Goal: Transaction & Acquisition: Purchase product/service

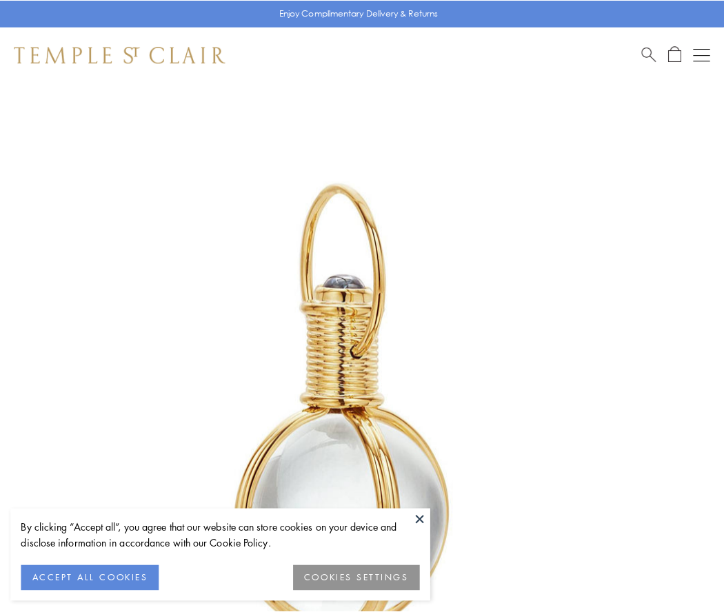
scroll to position [360, 0]
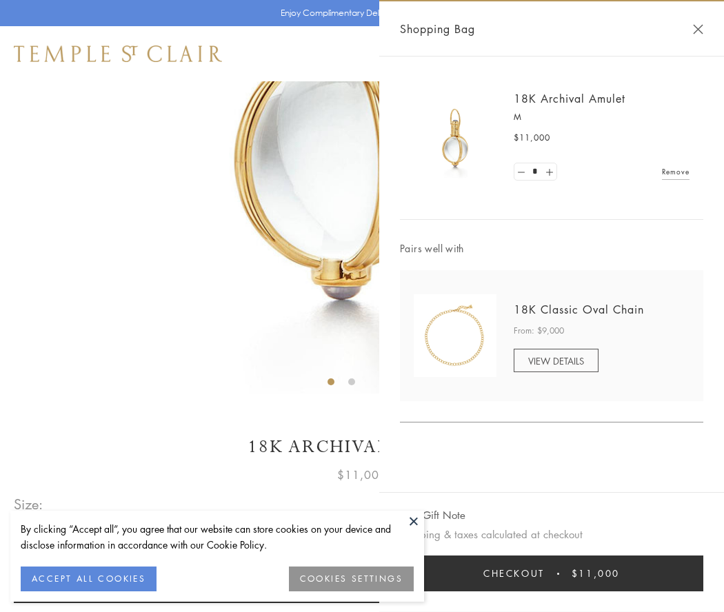
click at [551, 573] on button "Checkout $11,000" at bounding box center [551, 573] width 303 height 36
